Goal: Task Accomplishment & Management: Manage account settings

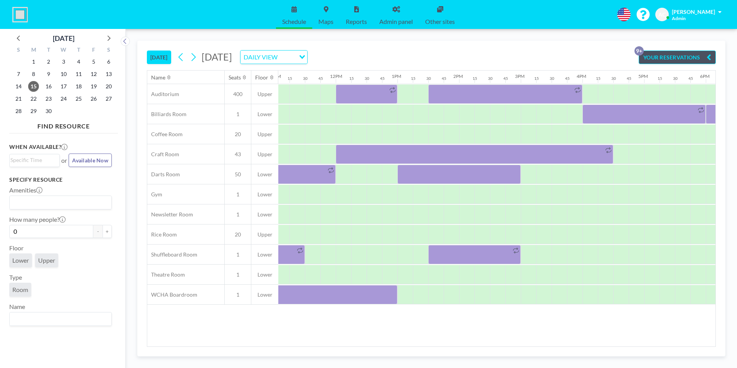
scroll to position [0, 709]
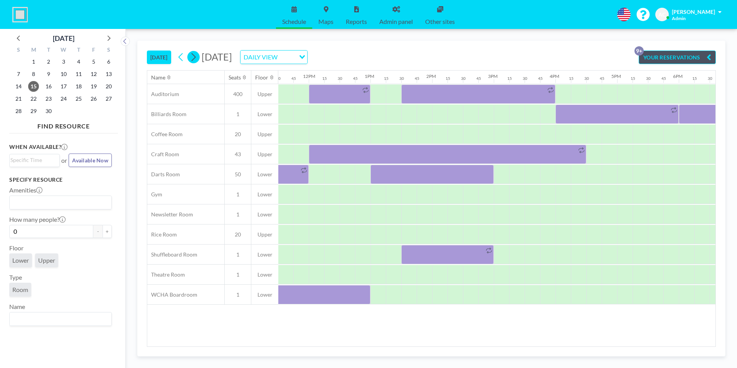
click at [197, 56] on icon at bounding box center [193, 57] width 7 height 12
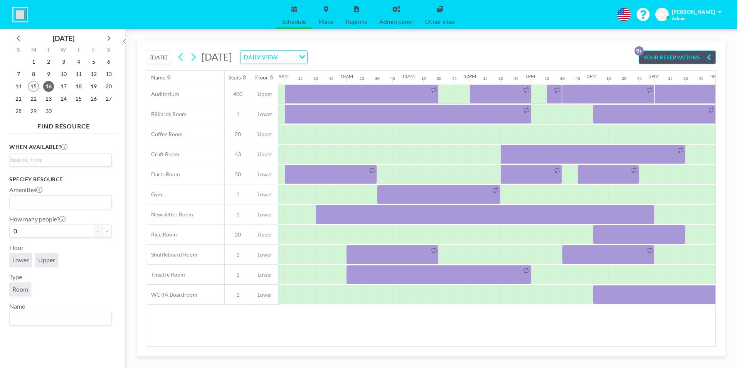
scroll to position [0, 553]
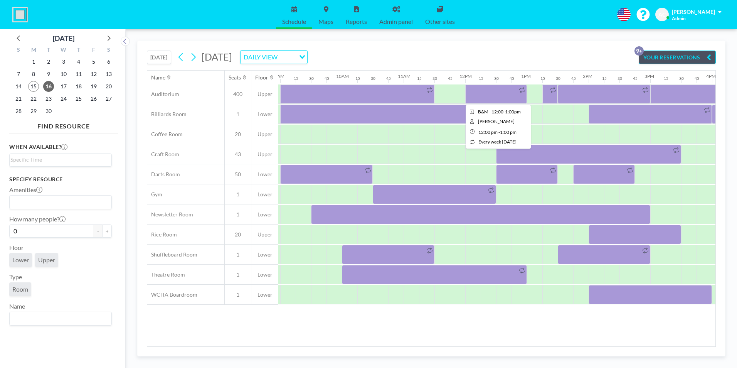
click at [482, 93] on div at bounding box center [496, 93] width 62 height 19
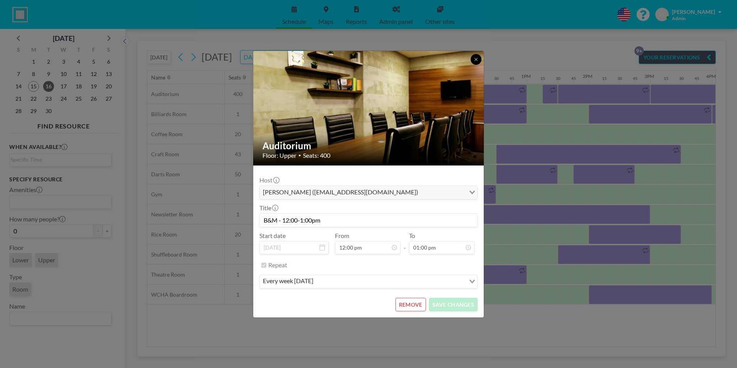
click at [476, 60] on icon at bounding box center [476, 59] width 5 height 5
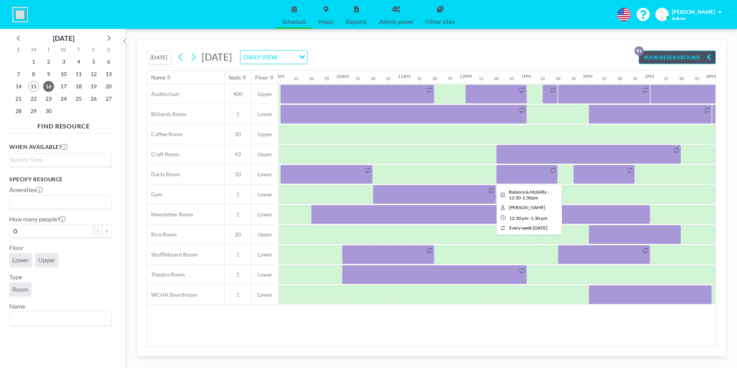
click at [510, 173] on div at bounding box center [527, 174] width 62 height 19
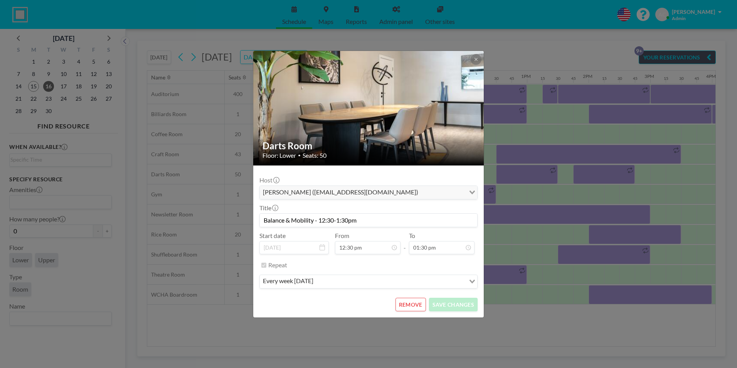
scroll to position [356, 0]
click at [414, 305] on button "REMOVE" at bounding box center [410, 304] width 30 height 13
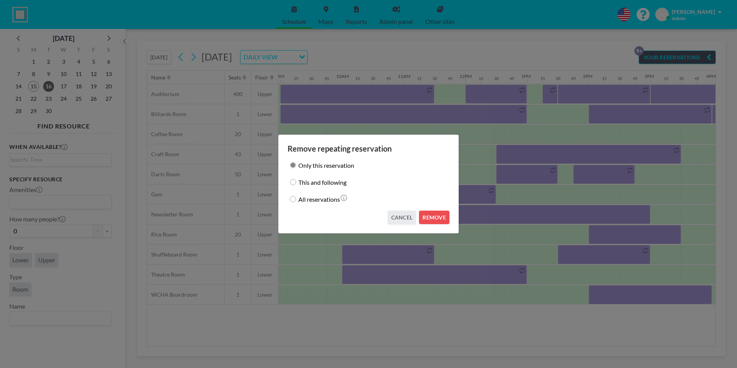
click at [291, 181] on input "This and following" at bounding box center [293, 182] width 6 height 6
radio input "true"
click at [435, 219] on button "REMOVE" at bounding box center [434, 216] width 30 height 13
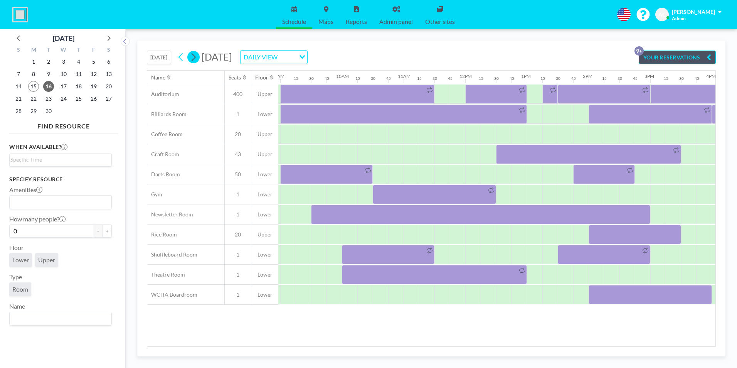
click at [197, 56] on icon at bounding box center [193, 57] width 7 height 12
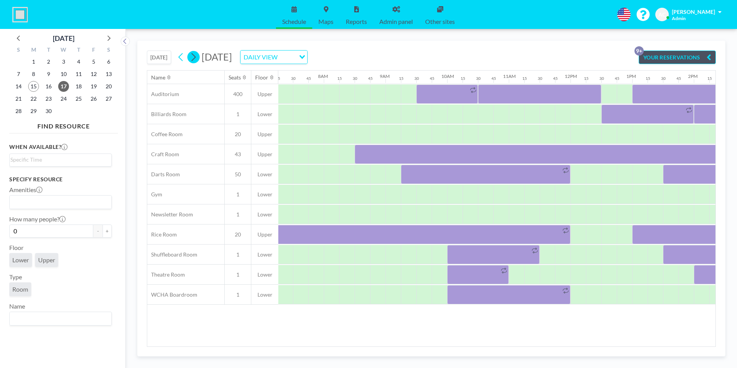
scroll to position [0, 478]
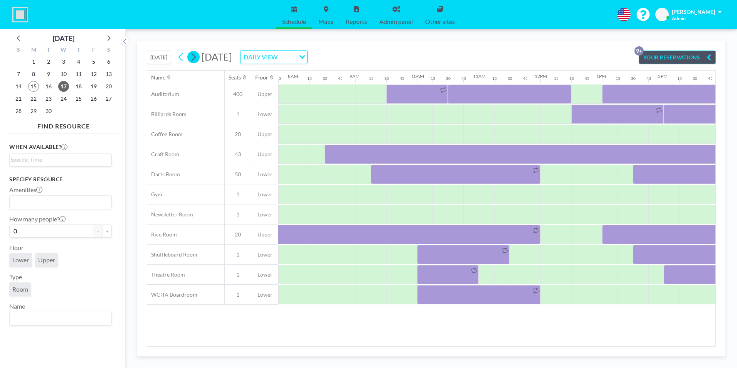
click at [197, 56] on icon at bounding box center [193, 57] width 7 height 12
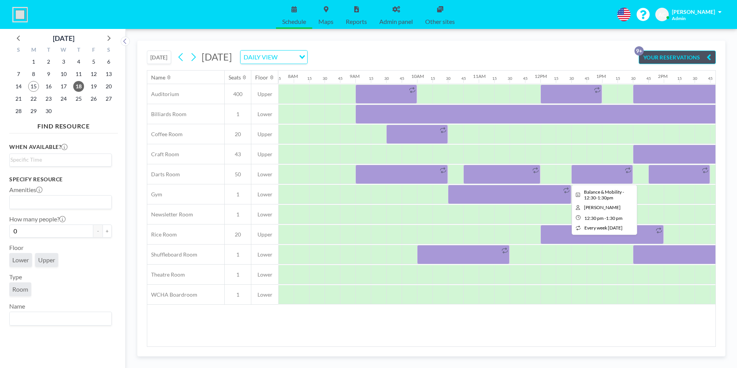
click at [605, 177] on div at bounding box center [602, 174] width 62 height 19
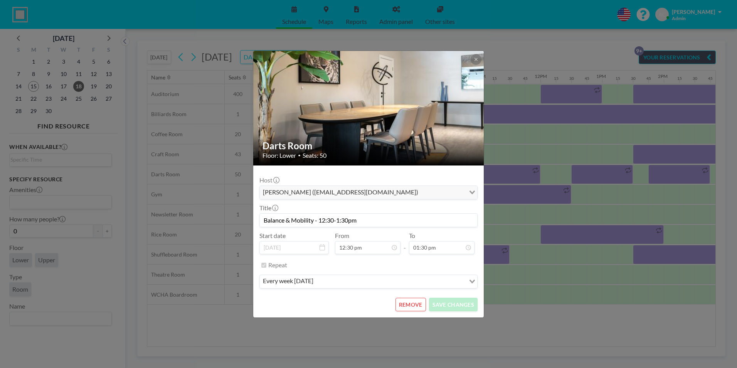
scroll to position [302, 0]
click at [419, 304] on button "REMOVE" at bounding box center [410, 304] width 30 height 13
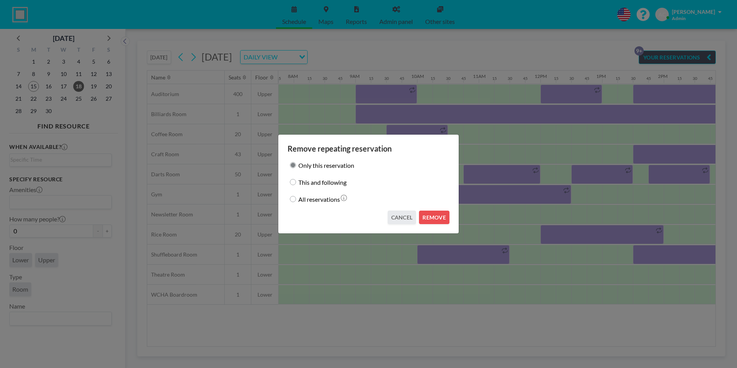
click at [293, 184] on input "This and following" at bounding box center [293, 182] width 6 height 6
radio input "true"
click at [441, 219] on button "REMOVE" at bounding box center [434, 216] width 30 height 13
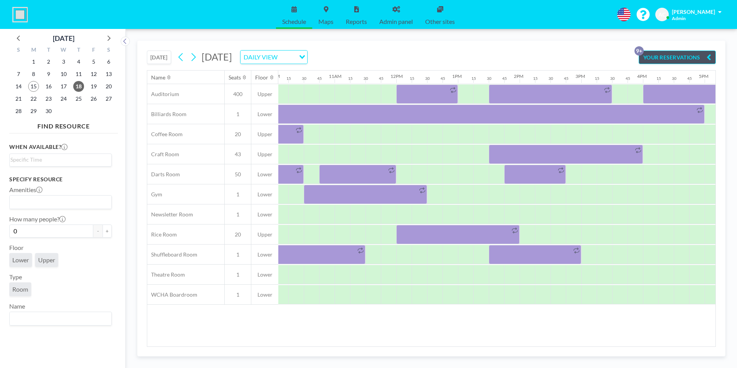
scroll to position [0, 621]
click at [180, 57] on icon at bounding box center [180, 57] width 7 height 12
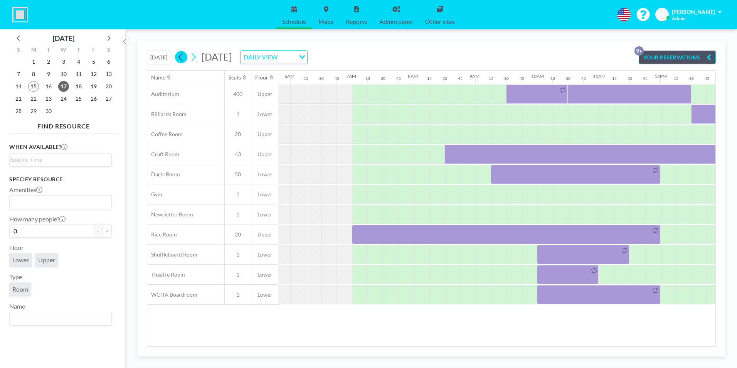
scroll to position [0, 478]
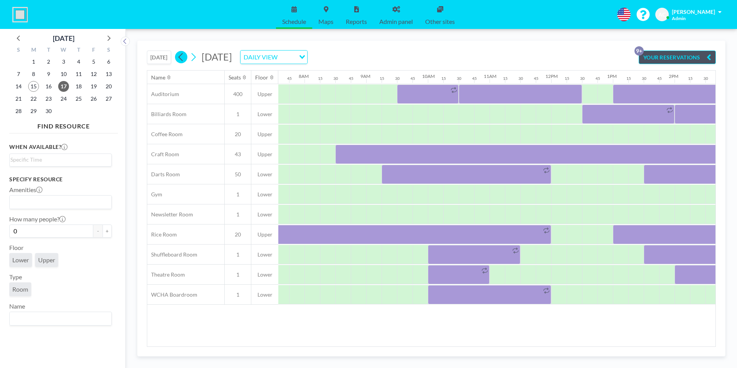
click at [180, 57] on icon at bounding box center [180, 57] width 4 height 8
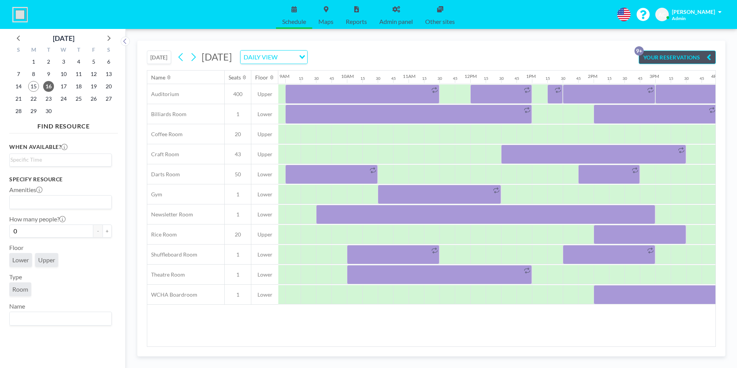
scroll to position [0, 553]
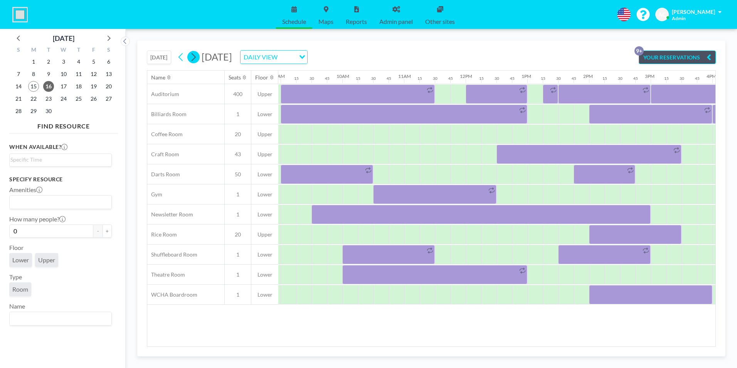
click at [196, 56] on icon at bounding box center [194, 57] width 4 height 8
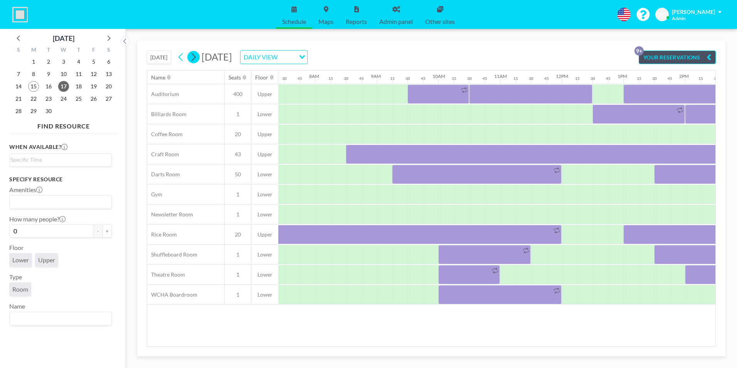
scroll to position [0, 478]
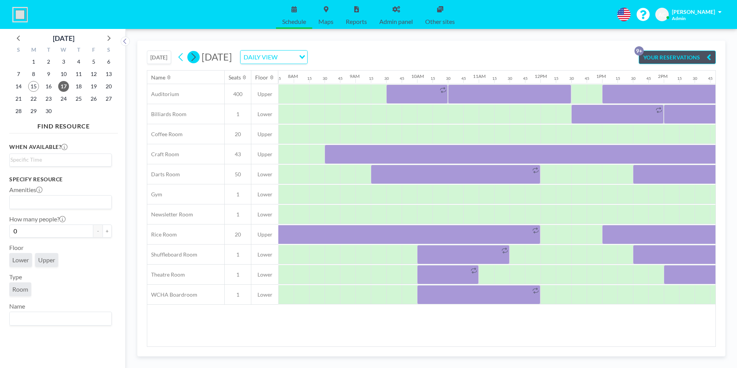
click at [196, 56] on icon at bounding box center [194, 57] width 4 height 8
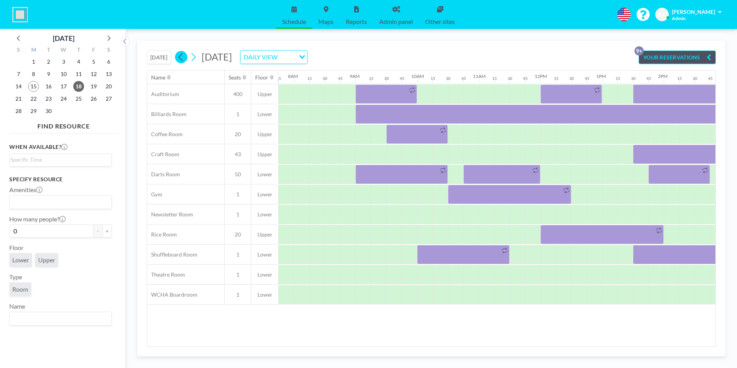
click at [181, 57] on icon at bounding box center [180, 57] width 4 height 8
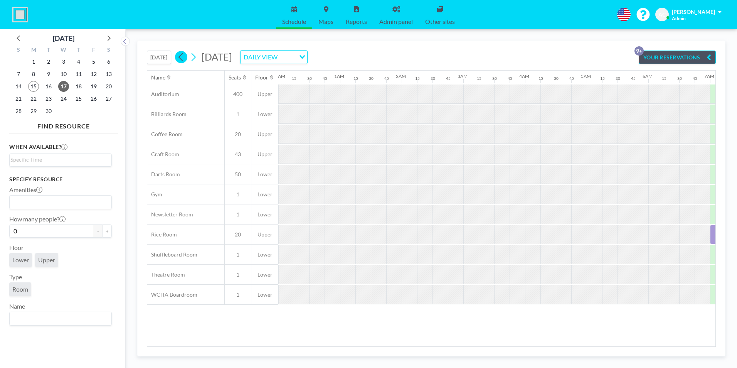
click at [181, 57] on icon at bounding box center [180, 57] width 4 height 8
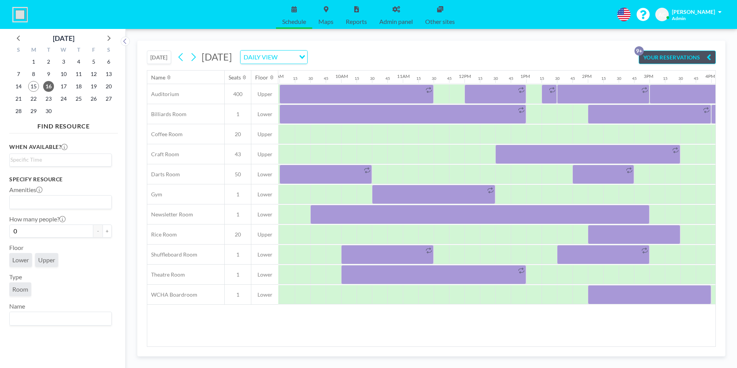
scroll to position [0, 553]
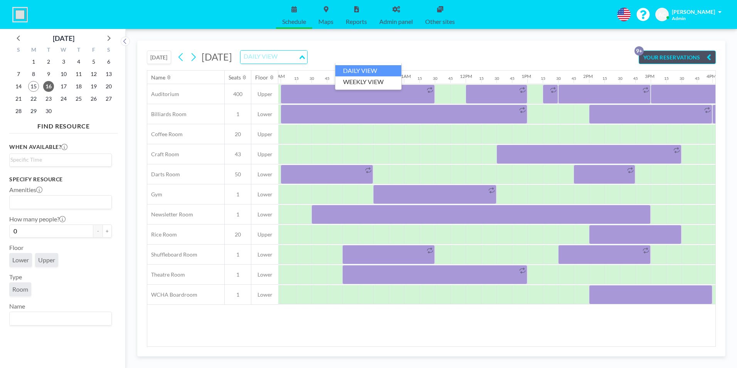
click at [298, 58] on div "DAILY VIEW" at bounding box center [269, 56] width 58 height 12
click at [362, 82] on li "WEEKLY VIEW" at bounding box center [368, 81] width 66 height 11
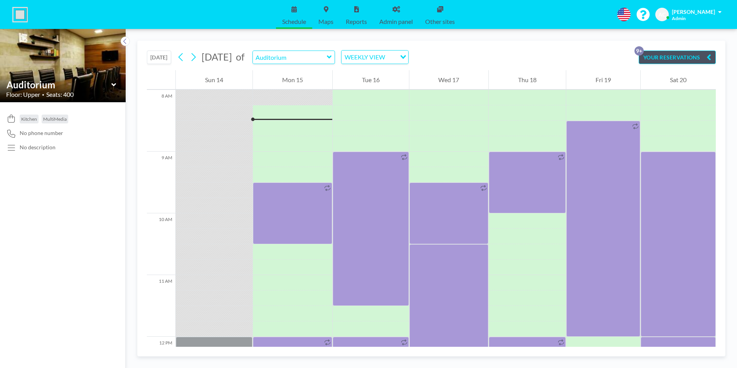
scroll to position [493, 0]
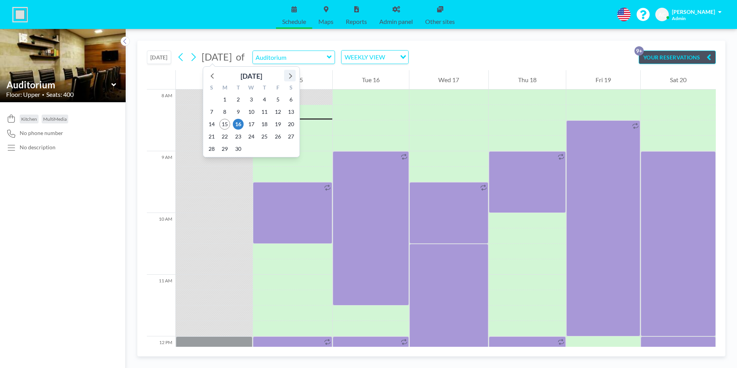
click at [289, 75] on icon at bounding box center [290, 76] width 10 height 10
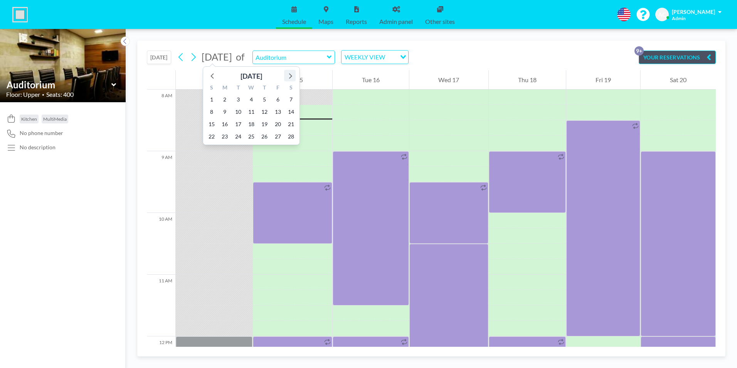
click at [289, 75] on icon at bounding box center [290, 76] width 10 height 10
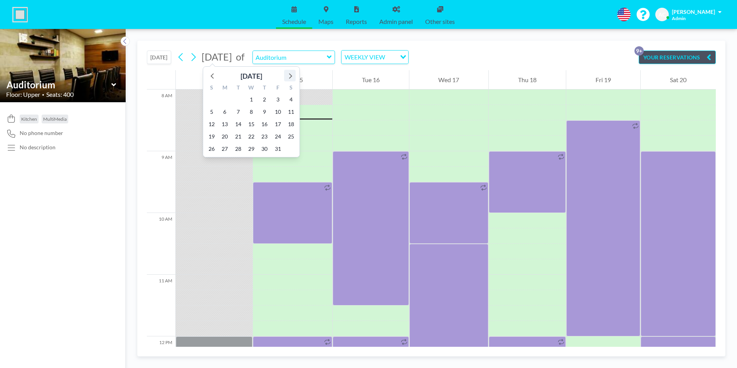
click at [289, 75] on icon at bounding box center [290, 76] width 10 height 10
click at [277, 99] on span "4" at bounding box center [277, 99] width 11 height 11
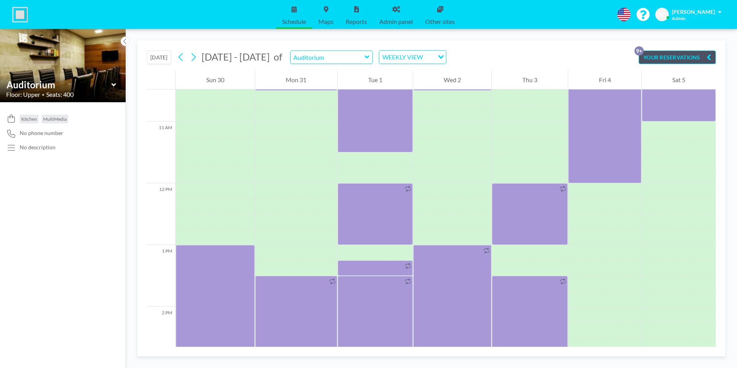
scroll to position [632, 0]
